Goal: Information Seeking & Learning: Learn about a topic

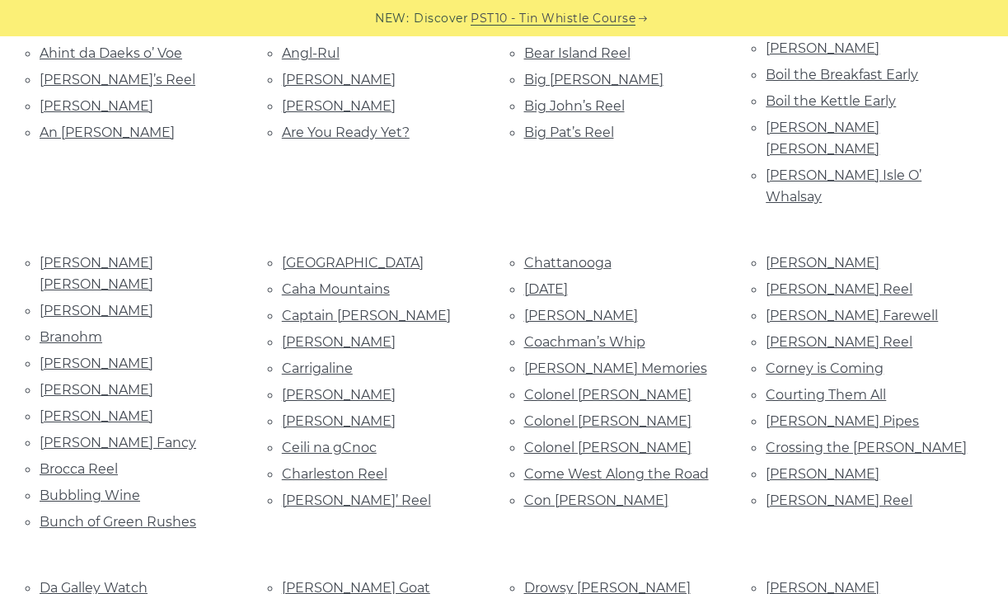
scroll to position [594, 0]
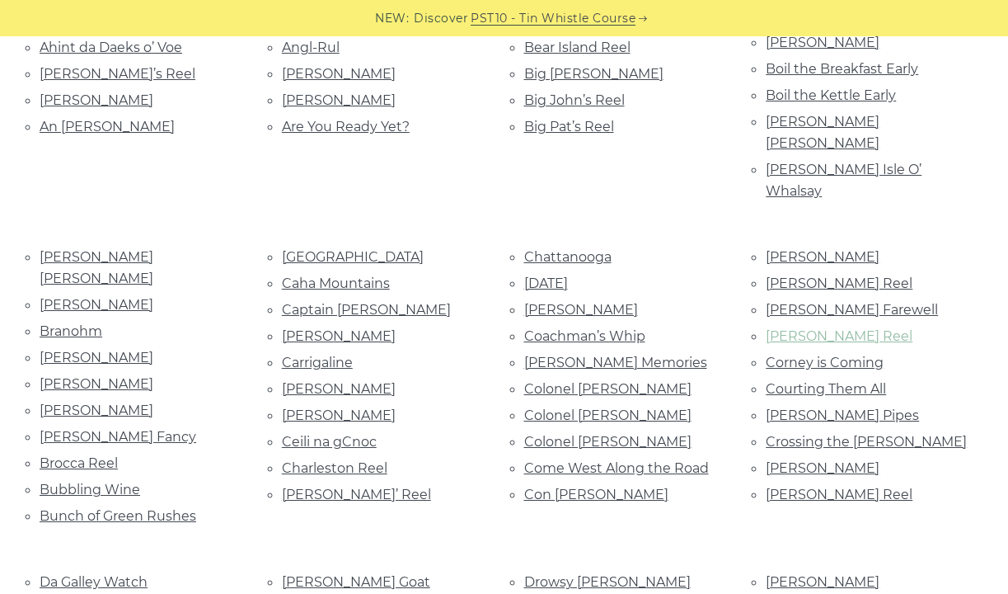
click at [831, 328] on link "[PERSON_NAME] Reel" at bounding box center [839, 336] width 147 height 16
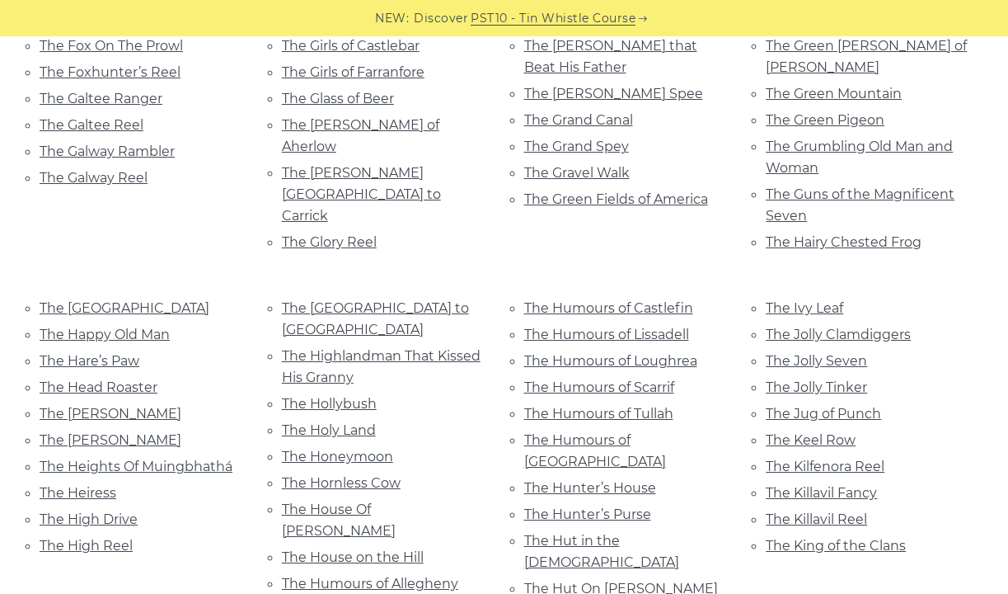
scroll to position [5505, 0]
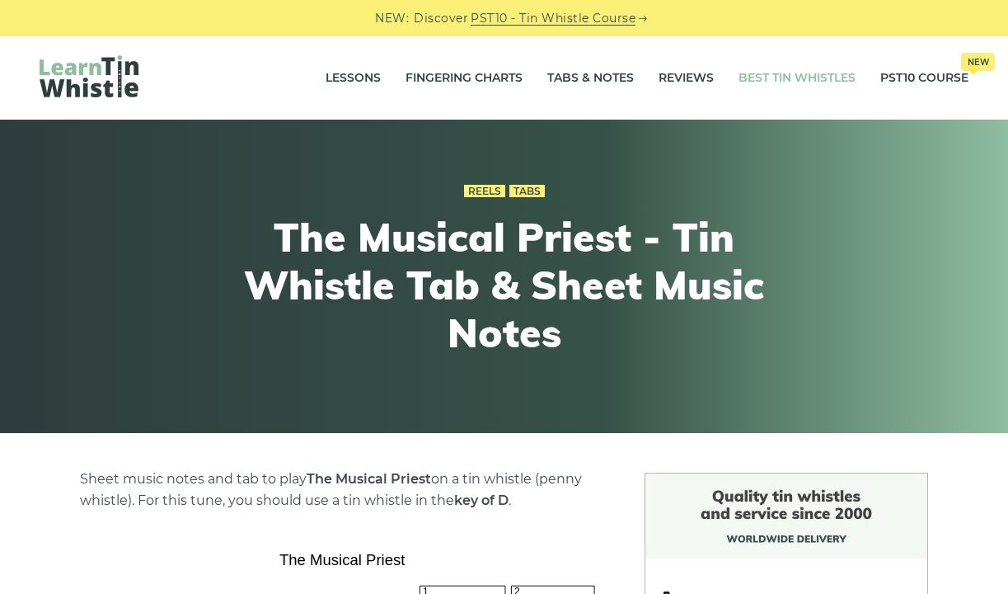
click at [810, 74] on link "Best Tin Whistles" at bounding box center [797, 78] width 117 height 41
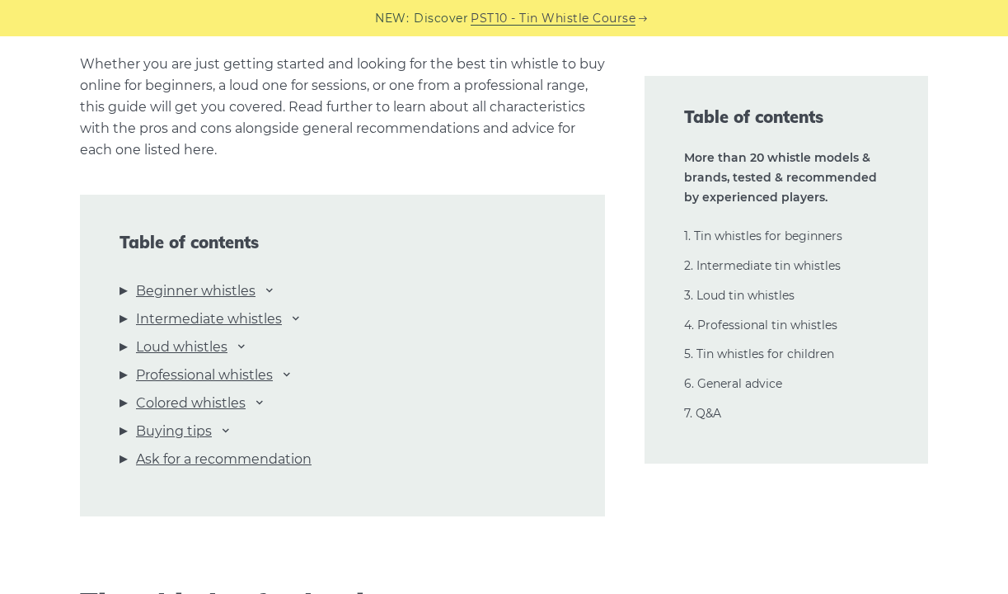
scroll to position [1686, 0]
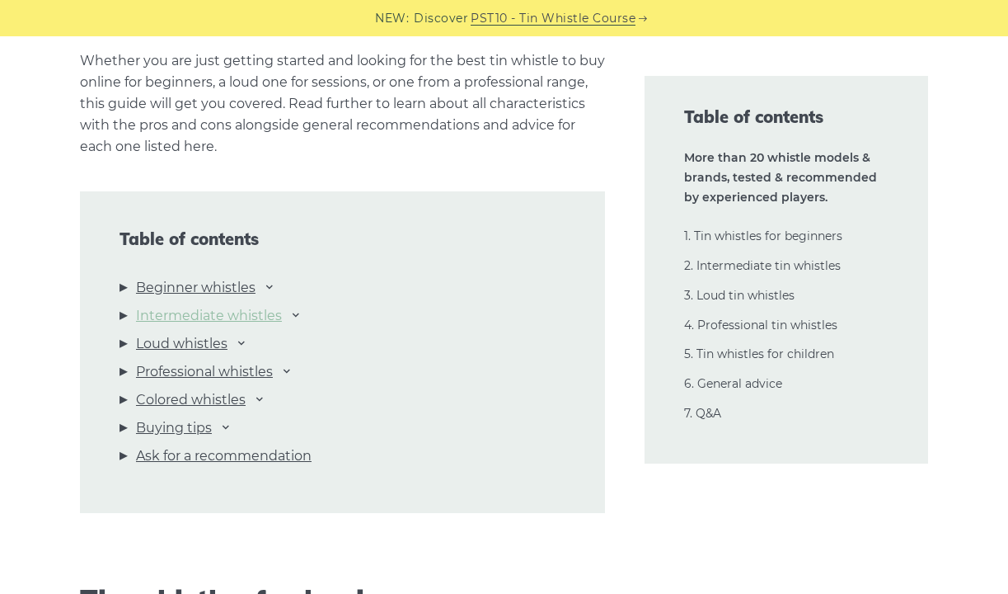
click at [211, 309] on link "Intermediate whistles" at bounding box center [209, 315] width 146 height 21
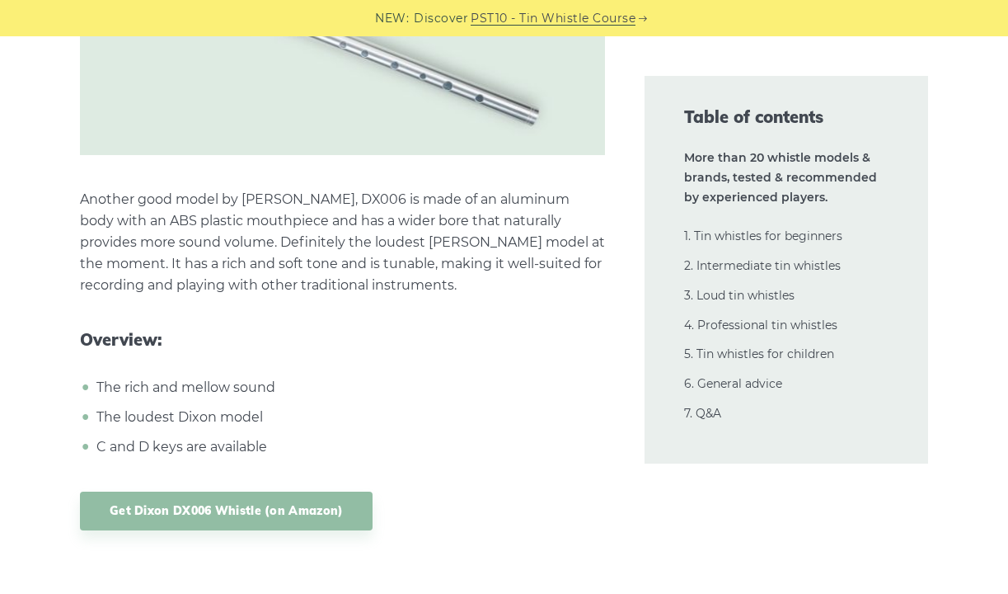
scroll to position [16225, 0]
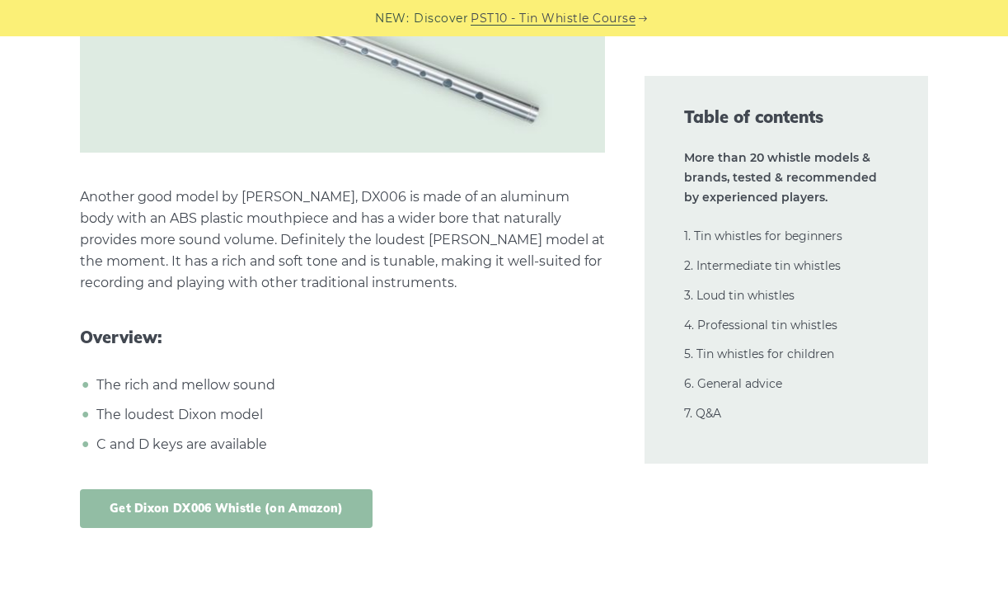
click at [269, 489] on link "Get Dixon DX006 Whistle (on Amazon)" at bounding box center [226, 508] width 293 height 39
